Goal: Information Seeking & Learning: Learn about a topic

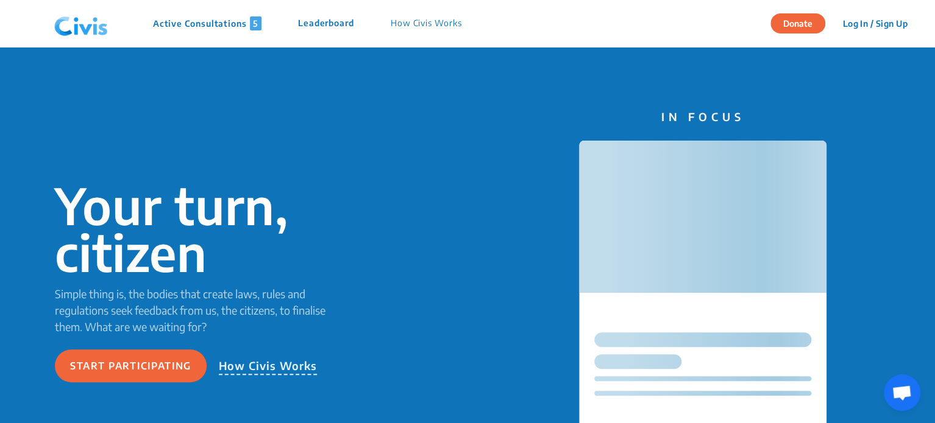
click at [188, 21] on p "Active Consultations 5" at bounding box center [207, 23] width 108 height 14
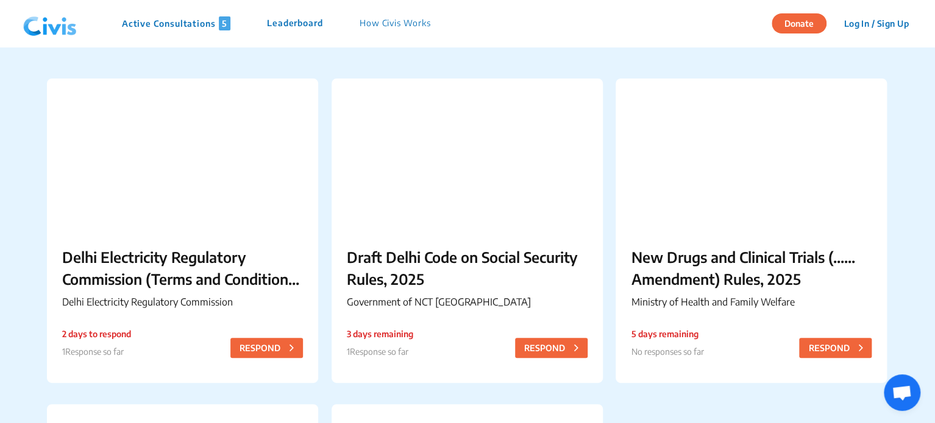
scroll to position [82, 0]
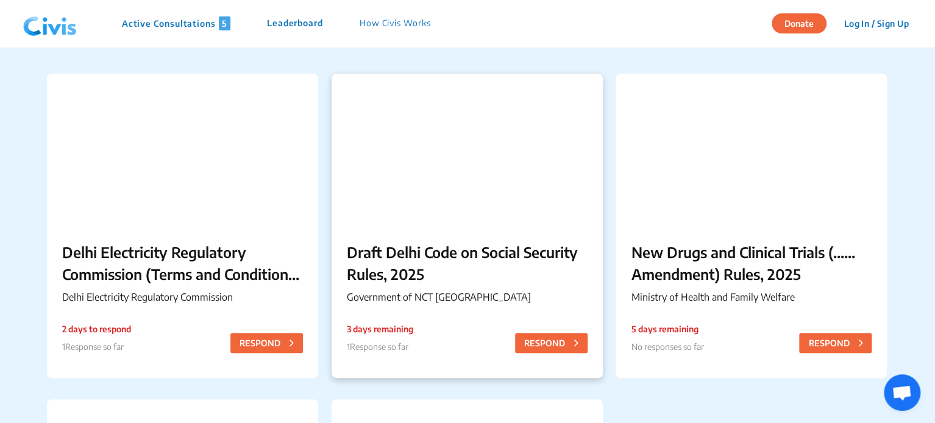
click at [448, 252] on p "Draft Delhi Code on Social Security Rules, 2025" at bounding box center [467, 263] width 241 height 44
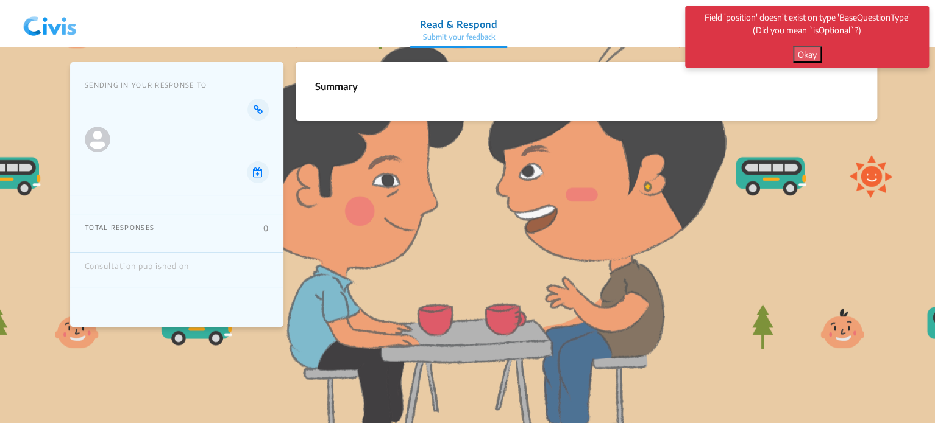
click at [807, 51] on button "Okay" at bounding box center [807, 54] width 29 height 16
click at [67, 18] on img at bounding box center [49, 23] width 63 height 37
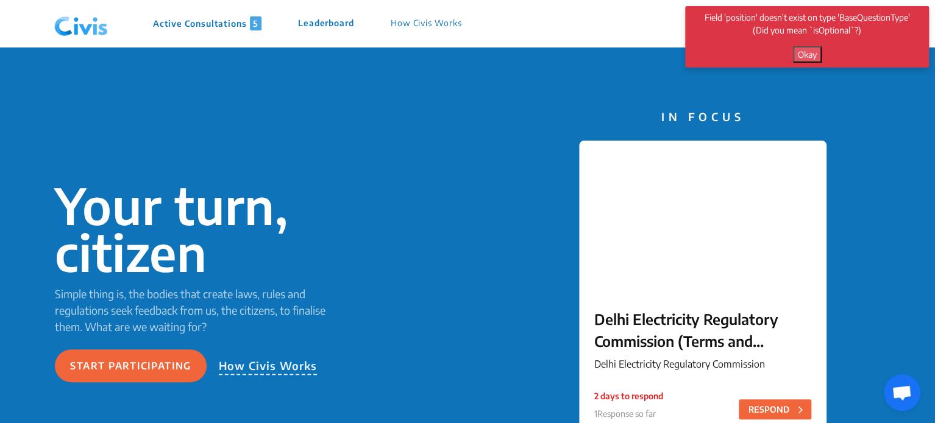
click at [188, 18] on p "Active Consultations 5" at bounding box center [207, 23] width 108 height 14
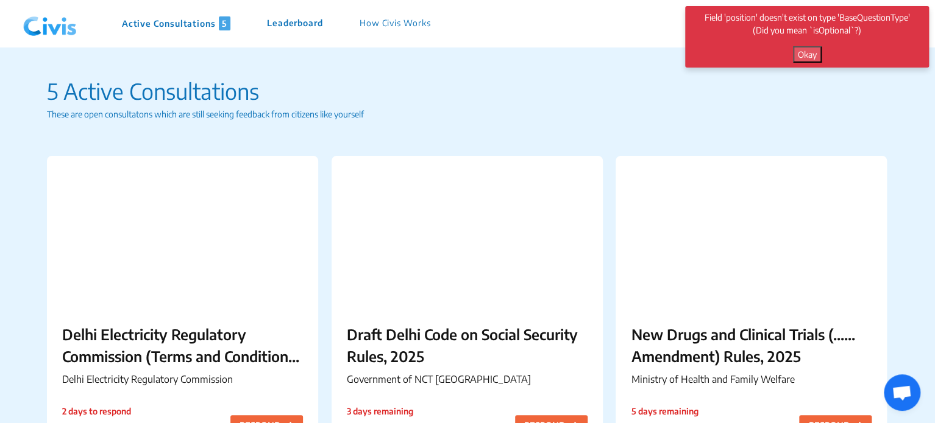
scroll to position [183, 0]
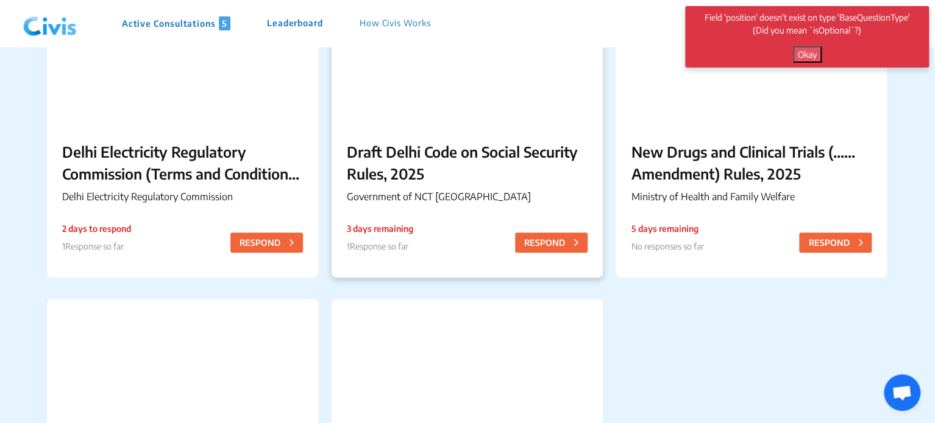
click at [522, 157] on p "Draft Delhi Code on Social Security Rules, 2025" at bounding box center [467, 163] width 241 height 44
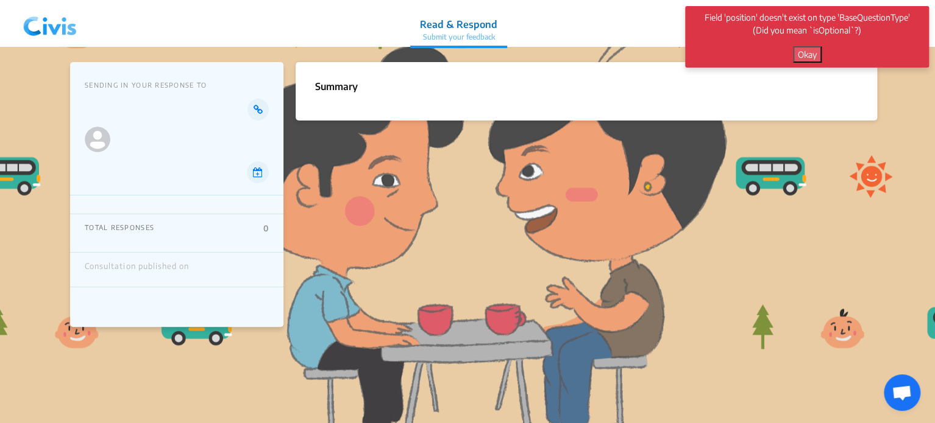
click at [37, 34] on img at bounding box center [49, 23] width 63 height 37
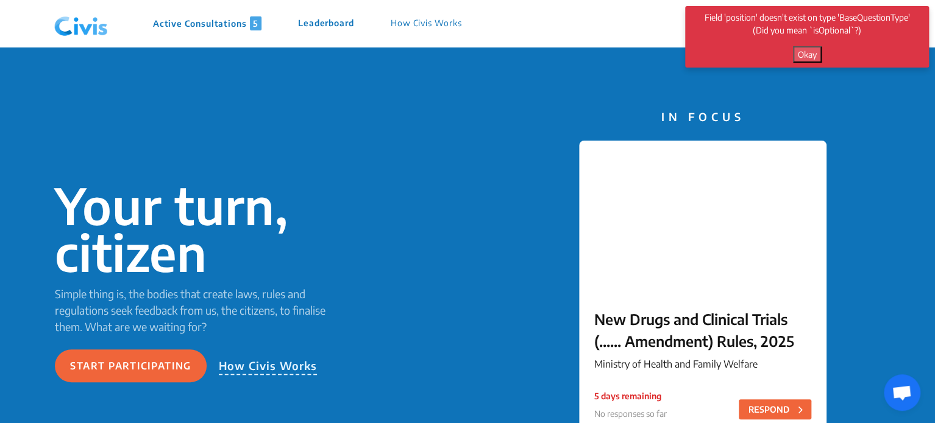
click at [802, 55] on button "Okay" at bounding box center [807, 54] width 29 height 16
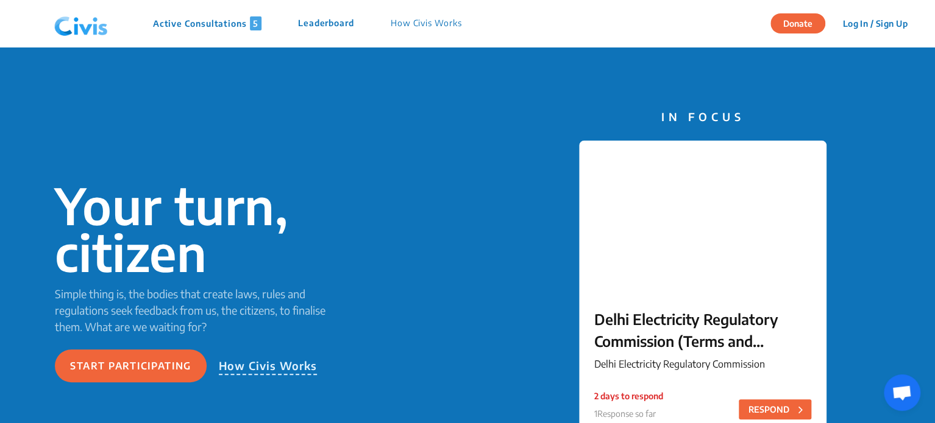
click at [202, 24] on p "Active Consultations 5" at bounding box center [207, 23] width 108 height 14
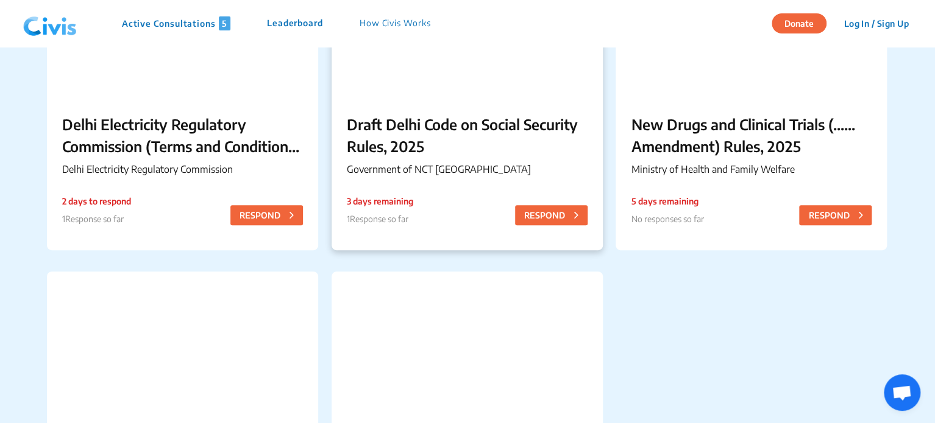
scroll to position [182, 0]
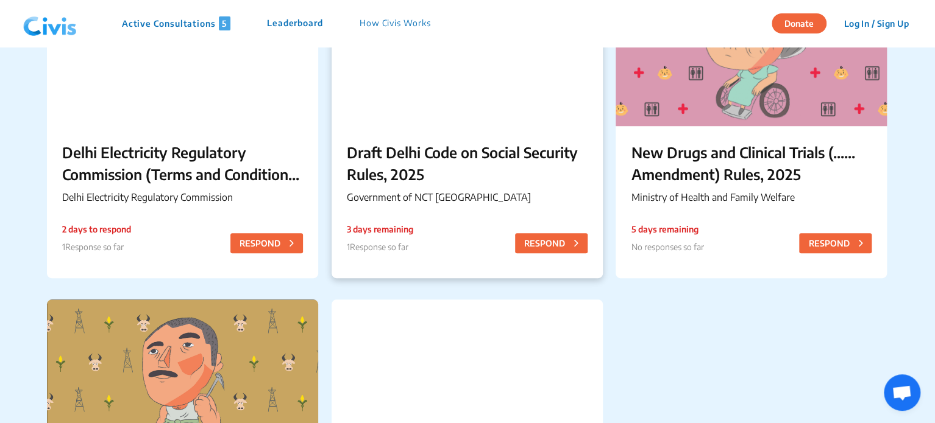
click at [414, 182] on p "Draft Delhi Code on Social Security Rules, 2025" at bounding box center [467, 163] width 241 height 44
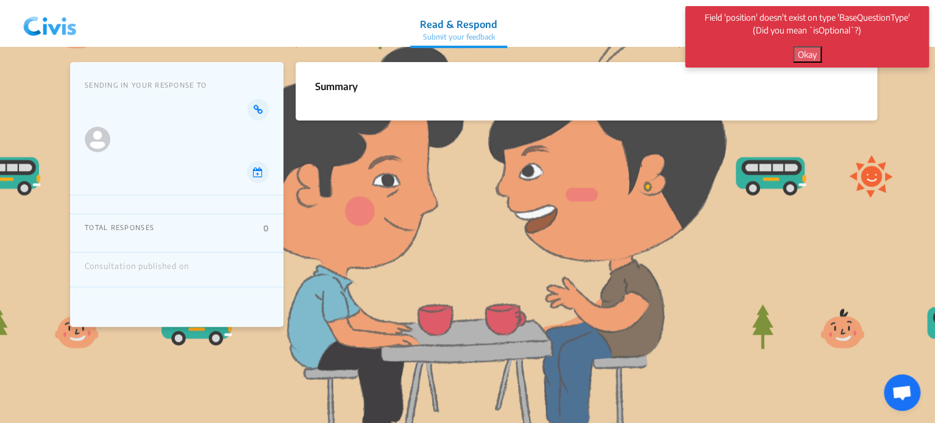
click at [812, 54] on button "Okay" at bounding box center [807, 54] width 29 height 16
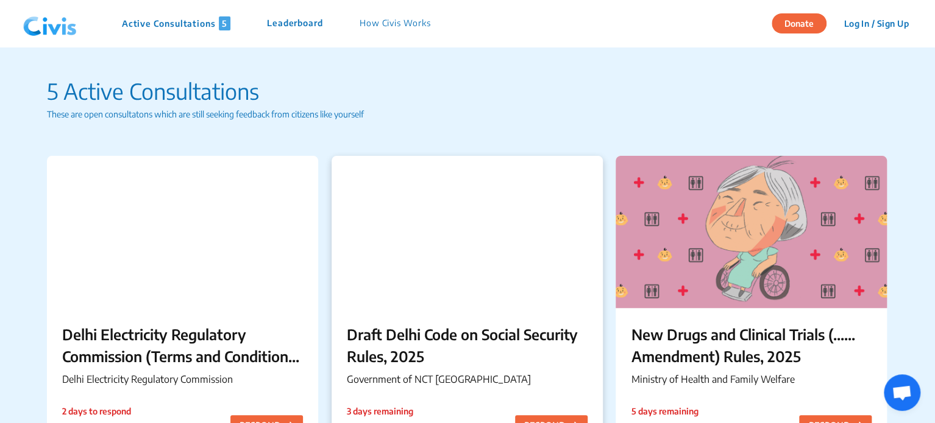
click at [454, 346] on p "Draft Delhi Code on Social Security Rules, 2025" at bounding box center [467, 346] width 241 height 44
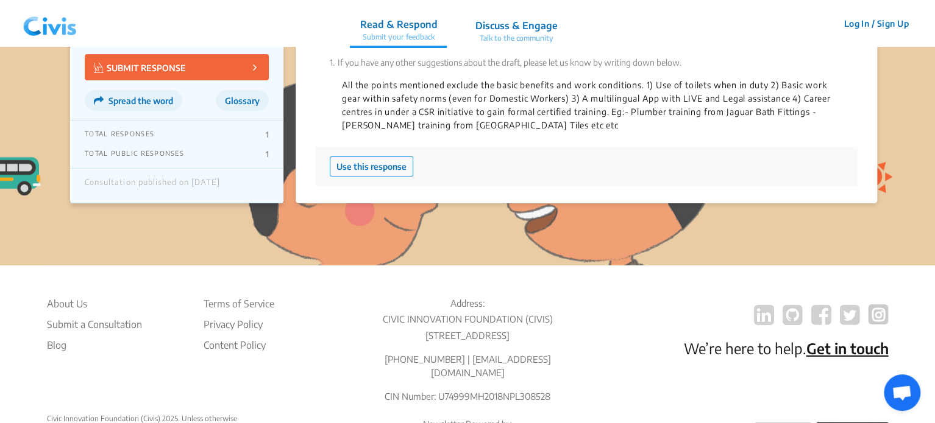
scroll to position [1860, 0]
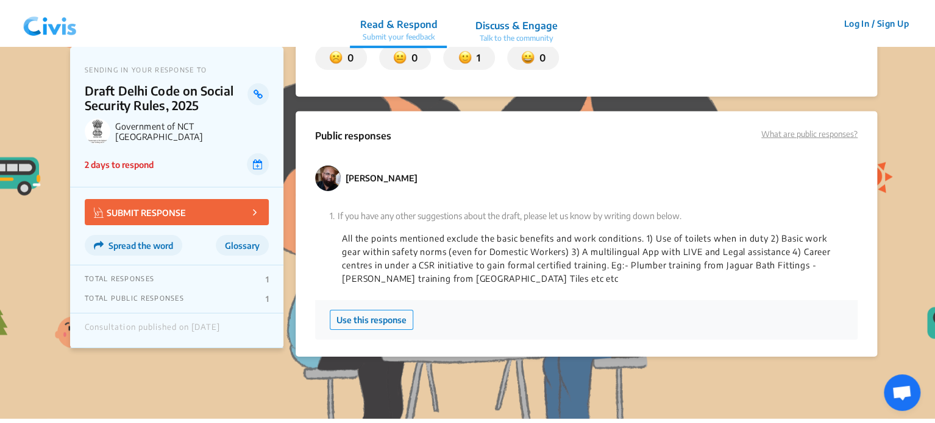
click at [68, 31] on img at bounding box center [49, 23] width 63 height 37
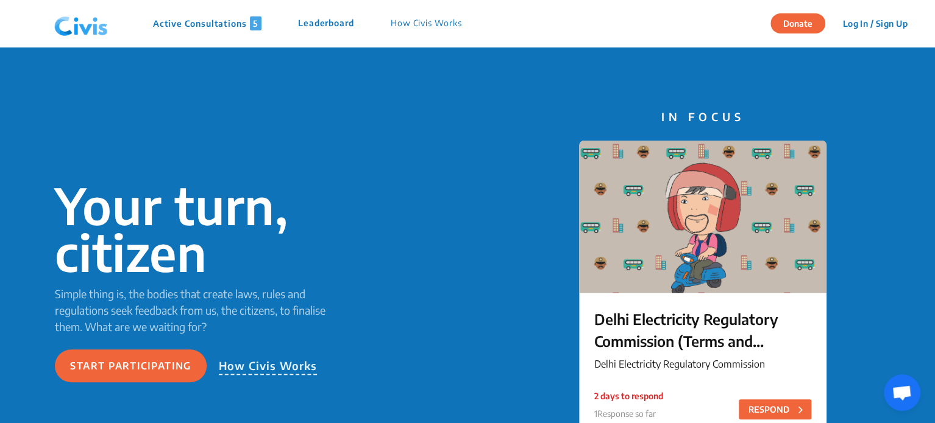
click at [247, 24] on p "Active Consultations 5" at bounding box center [207, 23] width 108 height 14
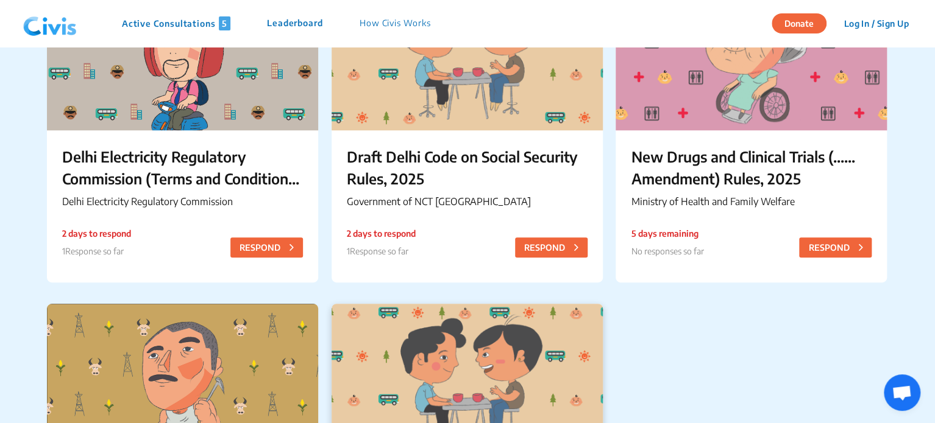
scroll to position [178, 0]
click at [695, 136] on div "New Drugs and Clinical Trials (...... Amendment) Rules, 2025 Ministry of Health…" at bounding box center [750, 179] width 271 height 99
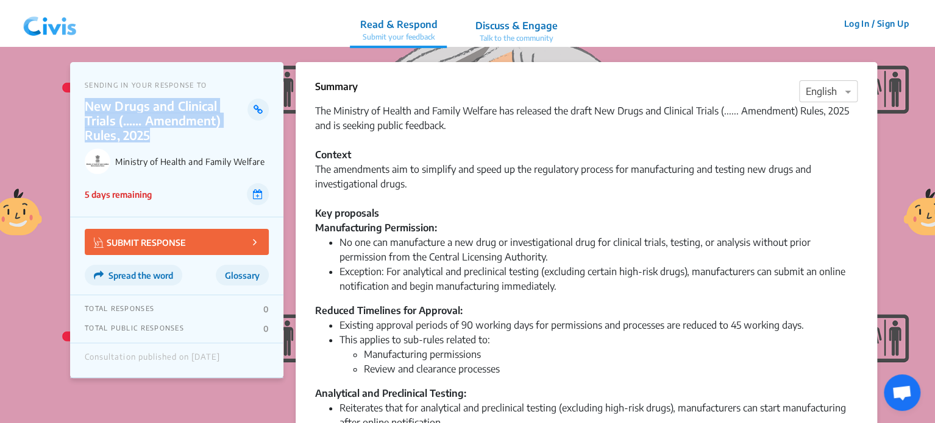
drag, startPoint x: 83, startPoint y: 106, endPoint x: 151, endPoint y: 132, distance: 72.5
click at [151, 132] on div "SENDING IN YOUR RESPONSE TO New Drugs and Clinical Trials (...... Amendment) Ru…" at bounding box center [176, 139] width 213 height 155
copy p "New Drugs and Clinical Trials (...... Amendment) Rules, 2025"
click at [136, 96] on div "SENDING IN YOUR RESPONSE TO New Drugs and Clinical Trials (...... Amendment) Ru…" at bounding box center [176, 139] width 213 height 155
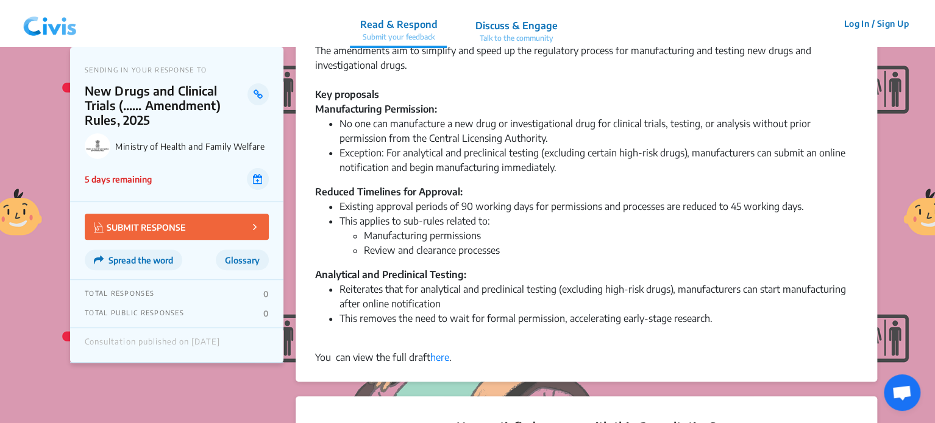
scroll to position [149, 0]
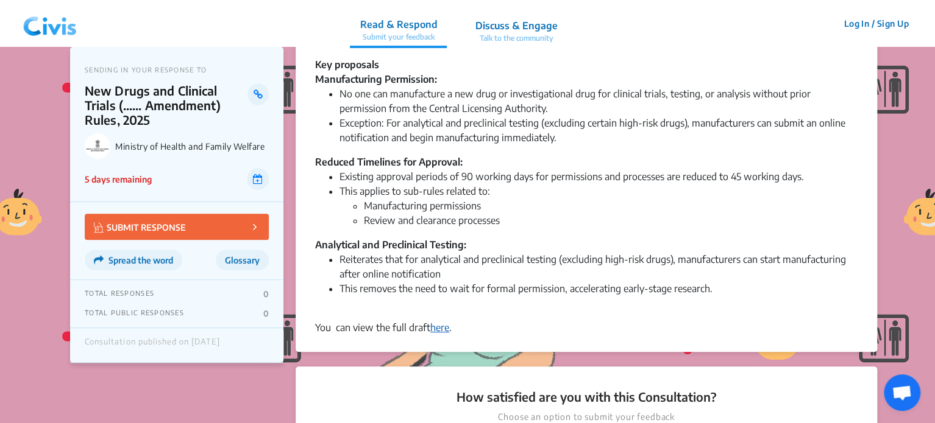
click at [448, 325] on link "here" at bounding box center [439, 328] width 19 height 12
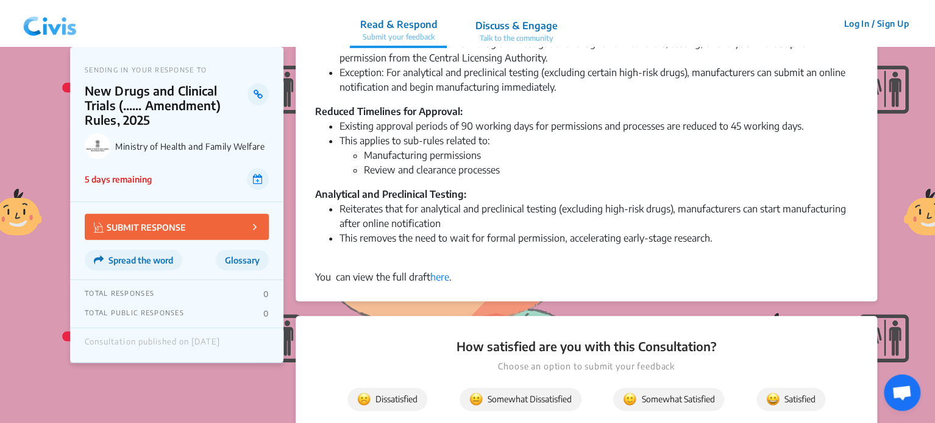
scroll to position [218, 0]
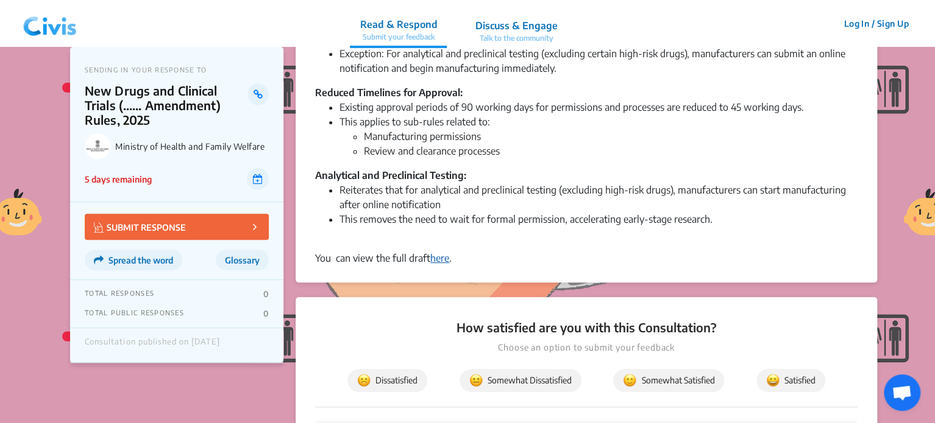
click at [442, 263] on link "here" at bounding box center [439, 258] width 19 height 12
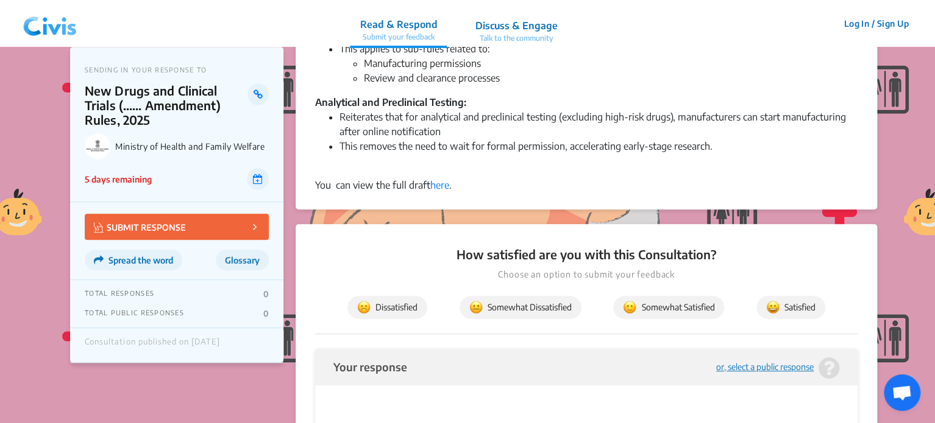
scroll to position [290, 0]
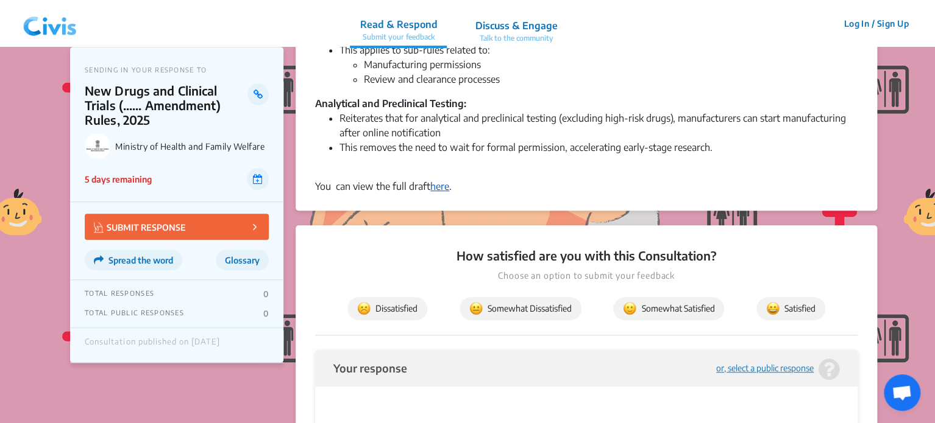
click at [441, 181] on link "here" at bounding box center [439, 186] width 19 height 12
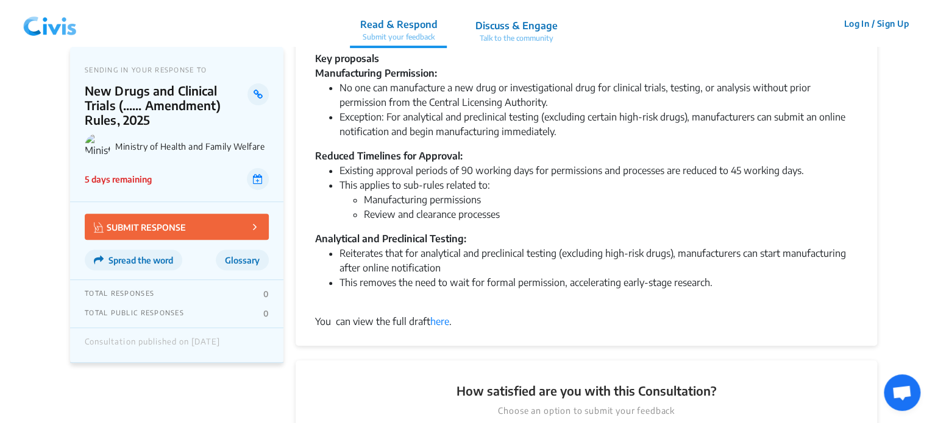
scroll to position [155, 0]
click at [442, 320] on link "here" at bounding box center [439, 321] width 19 height 12
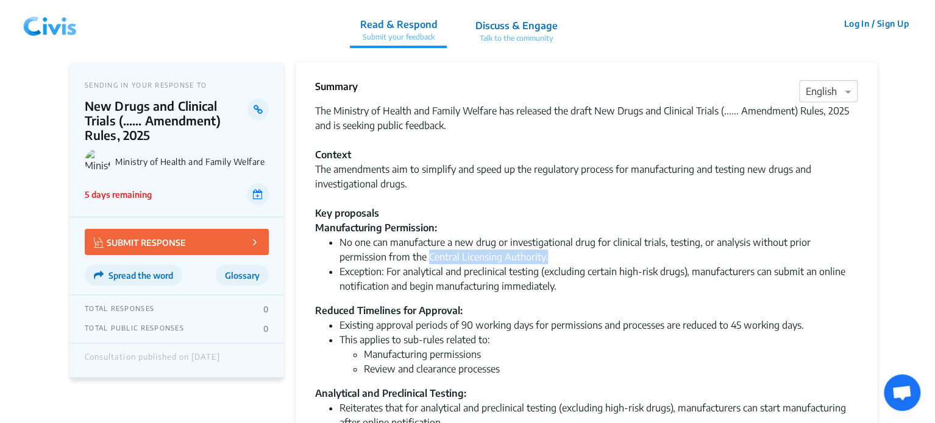
drag, startPoint x: 380, startPoint y: 257, endPoint x: 504, endPoint y: 253, distance: 125.0
click at [504, 253] on li "No one can manufacture a new drug or investigational drug for clinical trials, …" at bounding box center [598, 249] width 518 height 29
copy li "Central Licensing Authority."
